Goal: Task Accomplishment & Management: Use online tool/utility

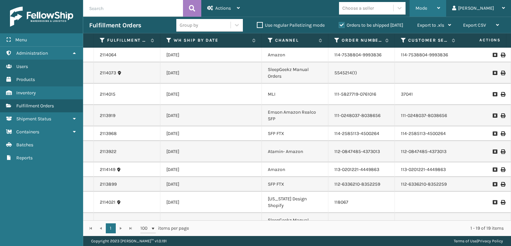
click at [427, 6] on span "Mode" at bounding box center [422, 8] width 12 height 6
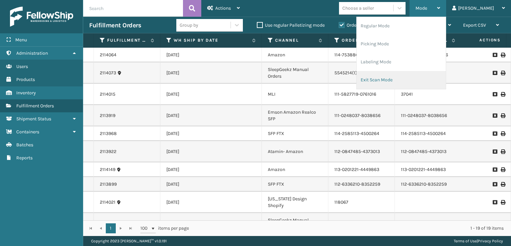
click at [404, 80] on li "Exit Scan Mode" at bounding box center [401, 80] width 89 height 18
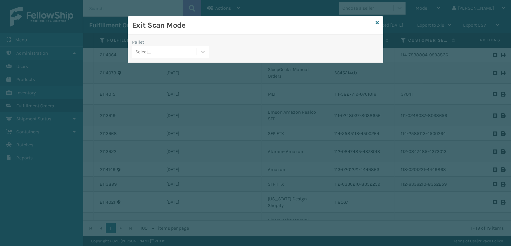
click at [379, 22] on div "Exit Scan Mode" at bounding box center [255, 25] width 255 height 18
click at [376, 23] on icon at bounding box center [377, 22] width 3 height 5
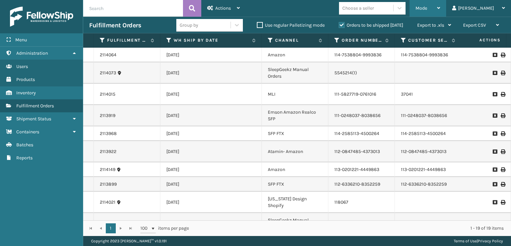
click at [427, 6] on span "Mode" at bounding box center [422, 8] width 12 height 6
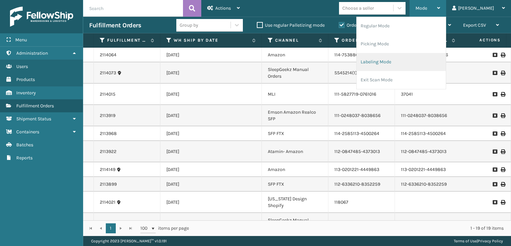
click at [399, 63] on li "Labeling Mode" at bounding box center [401, 62] width 89 height 18
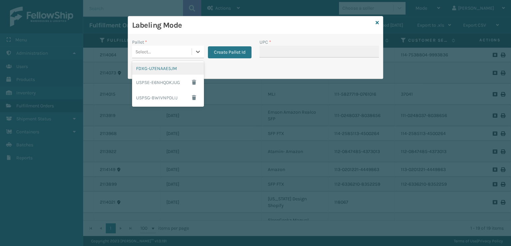
click at [164, 47] on div "Select..." at bounding box center [162, 51] width 60 height 11
click at [169, 65] on div "FDXG-U7ENAAE5JM" at bounding box center [168, 68] width 72 height 12
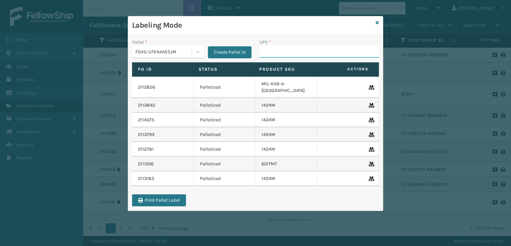
click at [292, 55] on input "UPC *" at bounding box center [319, 52] width 119 height 12
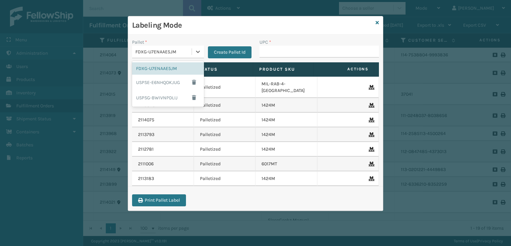
click at [177, 48] on div "FDXG-U7ENAAE5JM" at bounding box center [163, 51] width 57 height 7
click at [226, 48] on button "Create Pallet Id" at bounding box center [230, 52] width 44 height 12
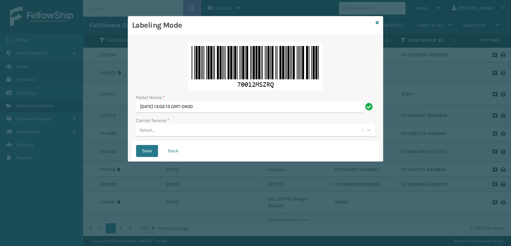
click at [182, 137] on div "Pallet Name * [DATE] 13:02:13 GMT-0400 Carrier Service * Select..." at bounding box center [255, 90] width 247 height 102
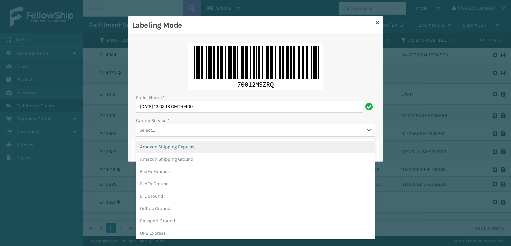
click at [173, 125] on div "Select..." at bounding box center [249, 129] width 227 height 11
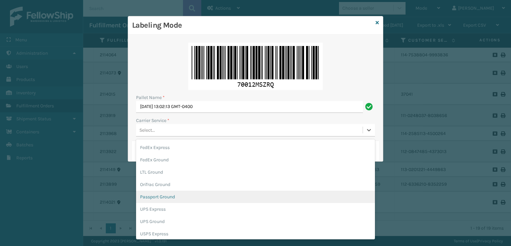
scroll to position [33, 0]
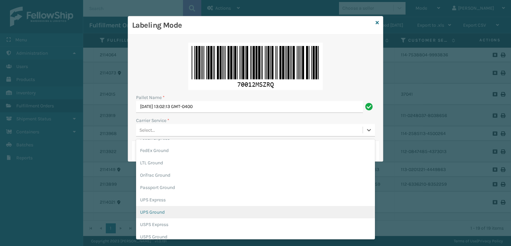
drag, startPoint x: 162, startPoint y: 214, endPoint x: 194, endPoint y: 178, distance: 47.8
click at [165, 213] on div "UPS Ground" at bounding box center [255, 212] width 239 height 12
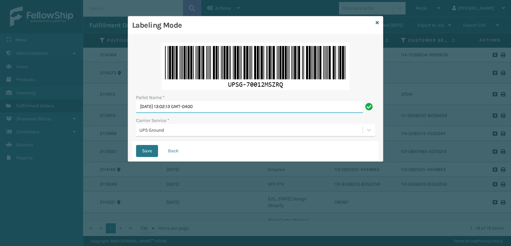
drag, startPoint x: 223, startPoint y: 107, endPoint x: 120, endPoint y: 109, distance: 102.9
click at [120, 109] on div "Labeling Mode Pallet Name * [DATE] 13:02:13 GMT-0400 Carrier Service * UPS Grou…" at bounding box center [255, 123] width 511 height 246
type input "MTRZ3140185"
click at [136, 145] on button "Save" at bounding box center [147, 151] width 22 height 12
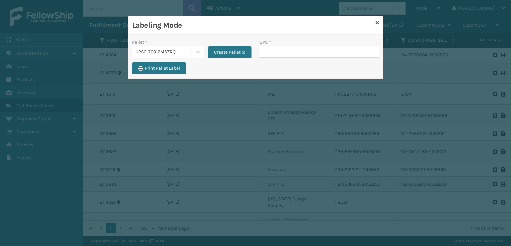
click at [278, 52] on input "UPC *" at bounding box center [319, 52] width 119 height 12
type input "840985124168"
type input "8499860"
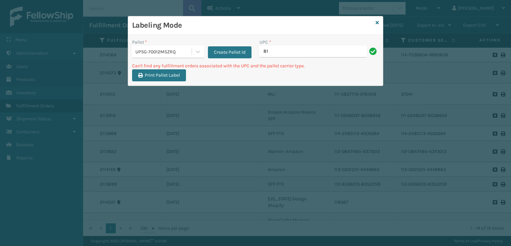
type input "8"
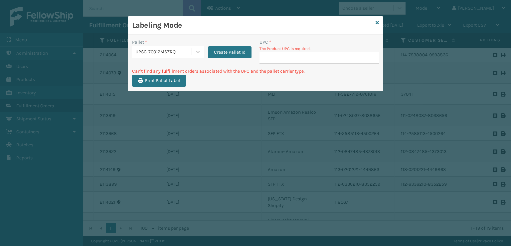
click at [379, 23] on div "Labeling Mode" at bounding box center [255, 25] width 255 height 18
click at [379, 21] on icon at bounding box center [377, 22] width 3 height 5
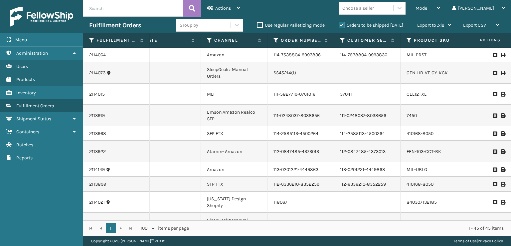
scroll to position [0, 62]
click at [214, 8] on div "Actions" at bounding box center [223, 8] width 33 height 17
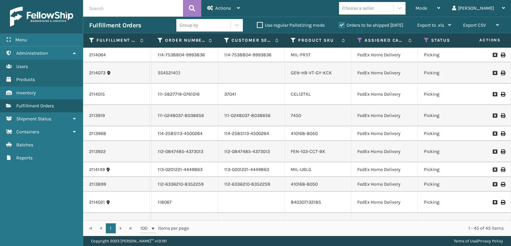
scroll to position [0, 198]
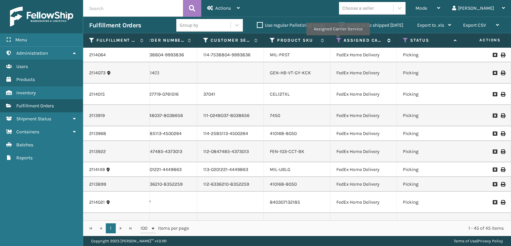
click at [338, 40] on icon at bounding box center [338, 40] width 5 height 6
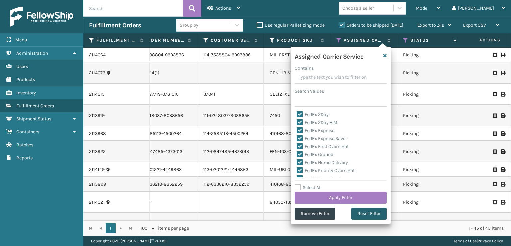
click at [364, 215] on button "Reset Filter" at bounding box center [368, 213] width 35 height 12
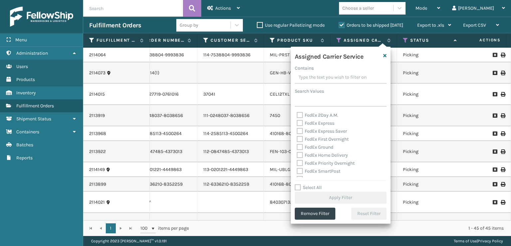
scroll to position [100, 0]
click at [296, 148] on div "Amazon Transportation Air Amazon Transportation Ground FedEx 2Day FedEx 2Day A.…" at bounding box center [341, 143] width 92 height 67
drag, startPoint x: 300, startPoint y: 153, endPoint x: 303, endPoint y: 146, distance: 8.1
click at [300, 153] on div "UPS 2nd Day Air A.M." at bounding box center [341, 150] width 88 height 8
click at [301, 142] on label "UPS 2nd Day Air" at bounding box center [317, 142] width 41 height 6
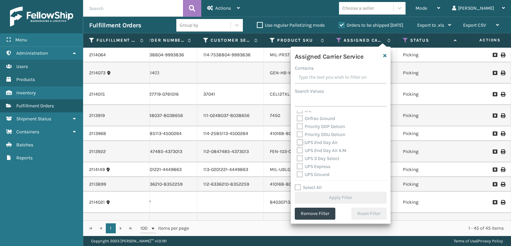
click at [297, 142] on input "UPS 2nd Day Air" at bounding box center [297, 140] width 0 height 4
checkbox input "true"
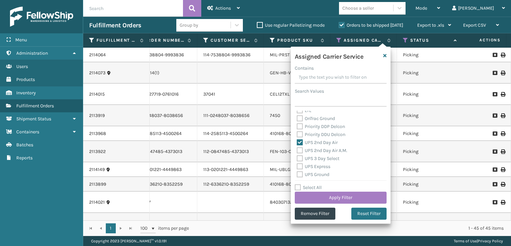
click at [301, 151] on label "UPS 2nd Day Air A.M." at bounding box center [322, 150] width 51 height 6
click at [297, 151] on input "UPS 2nd Day Air A.M." at bounding box center [297, 148] width 0 height 4
checkbox input "true"
click at [300, 163] on div "UPS Express" at bounding box center [341, 166] width 88 height 8
click at [300, 158] on label "UPS 3 Day Select" at bounding box center [318, 158] width 43 height 6
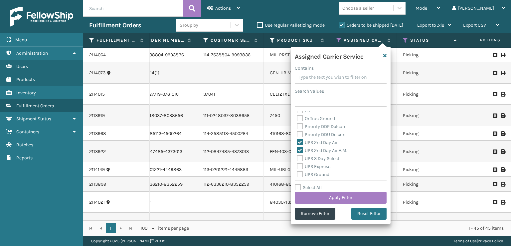
click at [297, 158] on input "UPS 3 Day Select" at bounding box center [297, 156] width 0 height 4
checkbox input "true"
click at [300, 164] on label "UPS Express" at bounding box center [314, 166] width 34 height 6
click at [297, 164] on input "UPS Express" at bounding box center [297, 164] width 0 height 4
checkbox input "true"
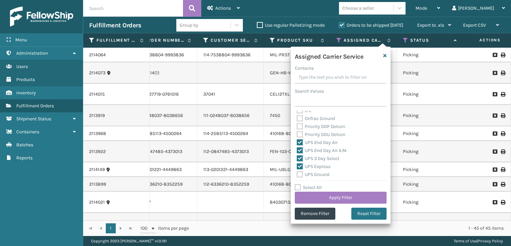
click at [300, 175] on label "UPS Ground" at bounding box center [313, 174] width 33 height 6
click at [297, 175] on input "UPS Ground" at bounding box center [297, 172] width 0 height 4
checkbox input "true"
click at [298, 163] on label "UPS Next Day Air Saver" at bounding box center [324, 165] width 55 height 6
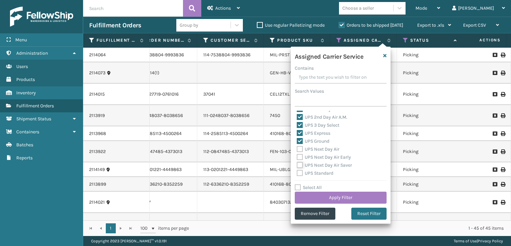
click at [297, 163] on input "UPS Next Day Air Saver" at bounding box center [297, 163] width 0 height 4
checkbox input "true"
click at [298, 154] on label "UPS Next Day Air Early" at bounding box center [324, 157] width 54 height 6
click at [297, 154] on input "UPS Next Day Air Early" at bounding box center [297, 155] width 0 height 4
checkbox input "true"
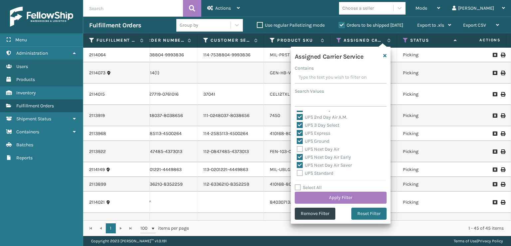
click at [299, 148] on label "UPS Next Day Air" at bounding box center [318, 149] width 43 height 6
click at [297, 148] on input "UPS Next Day Air" at bounding box center [297, 147] width 0 height 4
checkbox input "true"
click at [301, 172] on label "UPS Standard" at bounding box center [315, 173] width 37 height 6
click at [297, 172] on input "UPS Standard" at bounding box center [297, 171] width 0 height 4
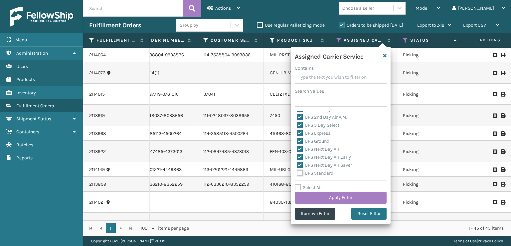
checkbox input "true"
click at [301, 163] on label "USPS First Class Mail International" at bounding box center [337, 164] width 81 height 6
click at [297, 163] on input "USPS First Class Mail International" at bounding box center [297, 162] width 0 height 4
click at [301, 163] on label "USPS First Class Mail International" at bounding box center [337, 164] width 81 height 6
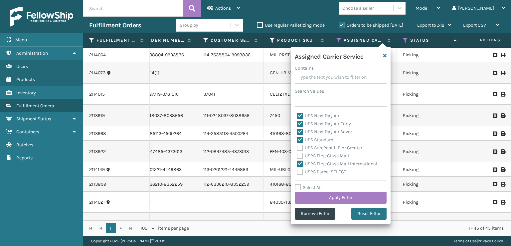
click at [297, 163] on input "USPS First Class Mail International" at bounding box center [297, 162] width 0 height 4
checkbox input "false"
click at [299, 147] on label "UPS SurePost 1LB or Greater" at bounding box center [330, 148] width 66 height 6
click at [297, 147] on input "UPS SurePost 1LB or Greater" at bounding box center [297, 146] width 0 height 4
checkbox input "true"
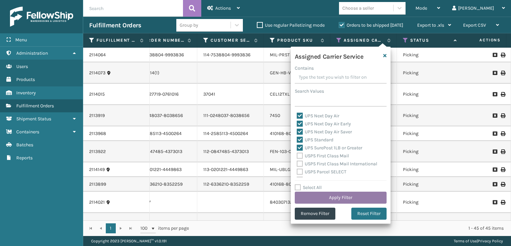
click at [323, 199] on button "Apply Filter" at bounding box center [341, 197] width 92 height 12
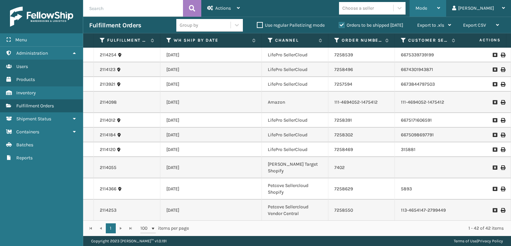
click at [440, 4] on div "Mode" at bounding box center [428, 8] width 25 height 17
drag, startPoint x: 403, startPoint y: 186, endPoint x: 401, endPoint y: 180, distance: 6.6
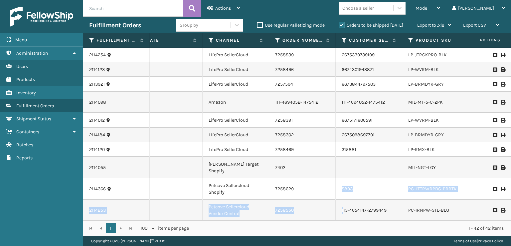
scroll to position [0, 0]
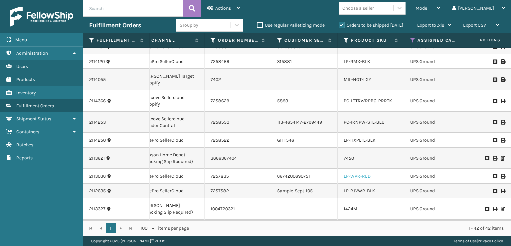
click at [352, 173] on link "LP-WVR-RED" at bounding box center [357, 176] width 27 height 6
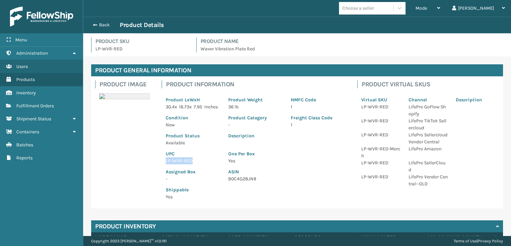
drag, startPoint x: 193, startPoint y: 167, endPoint x: 169, endPoint y: 167, distance: 23.6
click at [169, 164] on p "LP-WVR-RED" at bounding box center [193, 160] width 55 height 7
drag, startPoint x: 165, startPoint y: 167, endPoint x: 197, endPoint y: 168, distance: 32.3
click at [197, 164] on div "UPC LP-WVR-RED" at bounding box center [193, 155] width 63 height 18
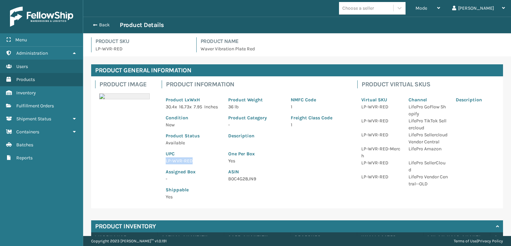
copy p "LP-WVR-RED"
drag, startPoint x: 94, startPoint y: 25, endPoint x: 146, endPoint y: 16, distance: 53.0
click at [95, 25] on span "button" at bounding box center [94, 25] width 4 height 5
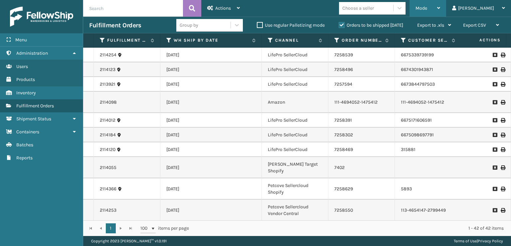
drag, startPoint x: 448, startPoint y: 8, endPoint x: 449, endPoint y: 19, distance: 10.7
click at [427, 8] on span "Mode" at bounding box center [422, 8] width 12 height 6
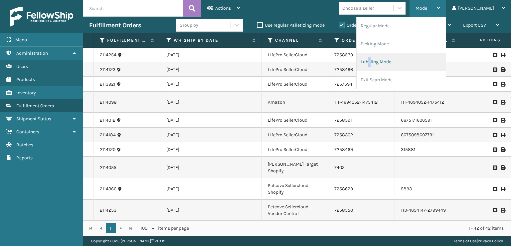
click at [398, 60] on li "Labeling Mode" at bounding box center [401, 62] width 89 height 18
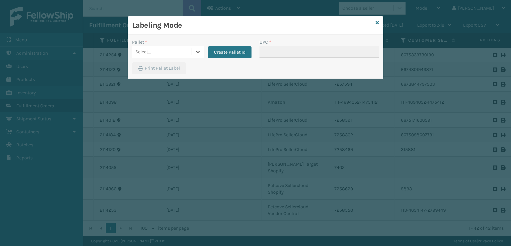
drag, startPoint x: 132, startPoint y: 49, endPoint x: 138, endPoint y: 49, distance: 6.3
click at [138, 49] on div "Pallet * 0 results available. Select is focused ,type to refine list, press Dow…" at bounding box center [191, 51] width 127 height 24
drag, startPoint x: 143, startPoint y: 49, endPoint x: 143, endPoint y: 53, distance: 3.7
click at [143, 53] on div "Select..." at bounding box center [143, 51] width 16 height 7
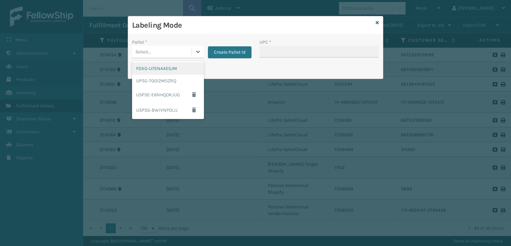
click at [160, 70] on div "FDXG-U7ENAAE5JM" at bounding box center [168, 68] width 72 height 12
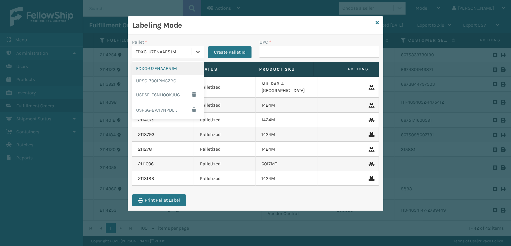
drag, startPoint x: 162, startPoint y: 51, endPoint x: 156, endPoint y: 68, distance: 18.2
click at [162, 52] on div "FDXG-U7ENAAE5JM" at bounding box center [163, 51] width 57 height 7
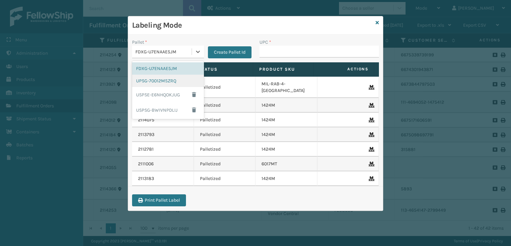
click at [148, 81] on div "UPSG-70012MSZRQ" at bounding box center [168, 81] width 72 height 12
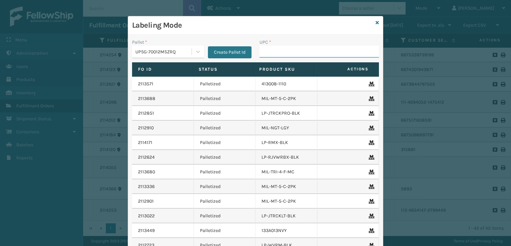
click at [288, 54] on input "UPC *" at bounding box center [319, 52] width 119 height 12
paste input "LP-WVR-RED"
type input "LP-WVR-RED"
type input "810090930510"
drag, startPoint x: 386, startPoint y: 1, endPoint x: 278, endPoint y: 51, distance: 119.6
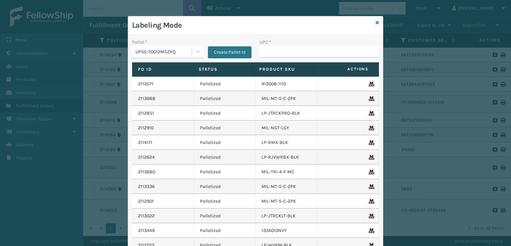
click at [278, 51] on input "UPC *" at bounding box center [319, 52] width 119 height 12
